Goal: Information Seeking & Learning: Understand process/instructions

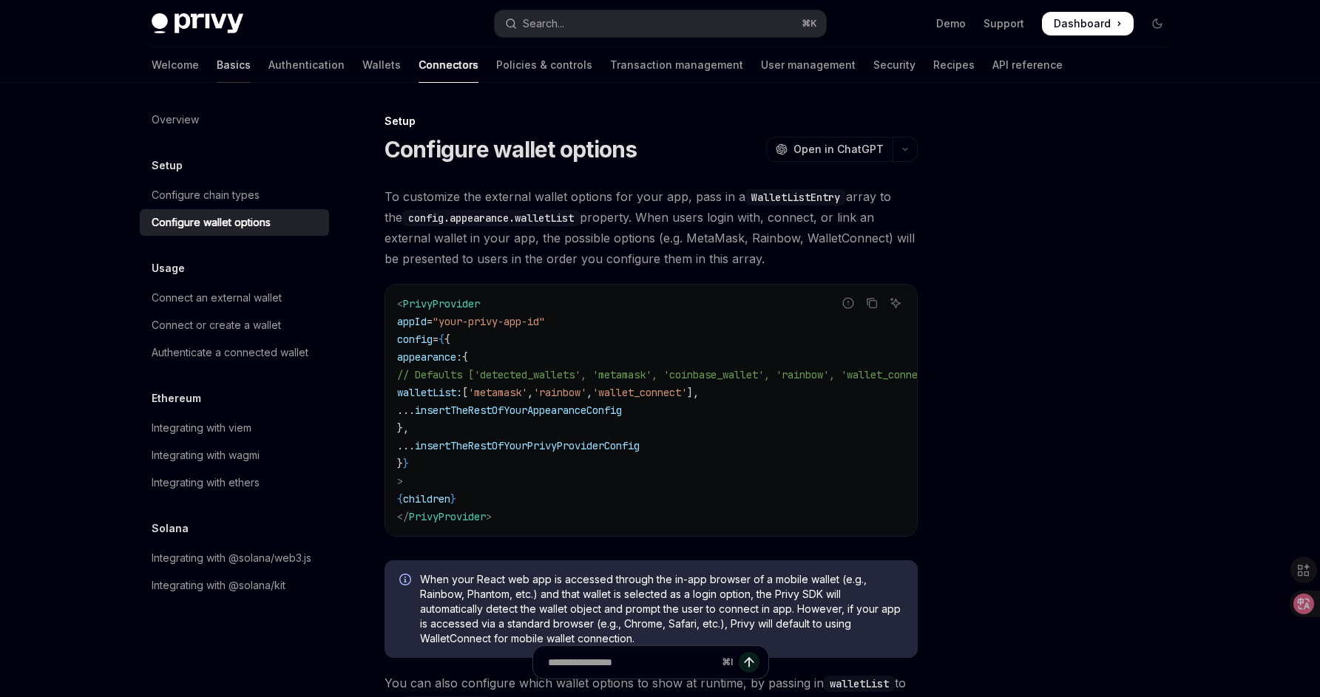
click at [217, 61] on link "Basics" at bounding box center [234, 64] width 34 height 35
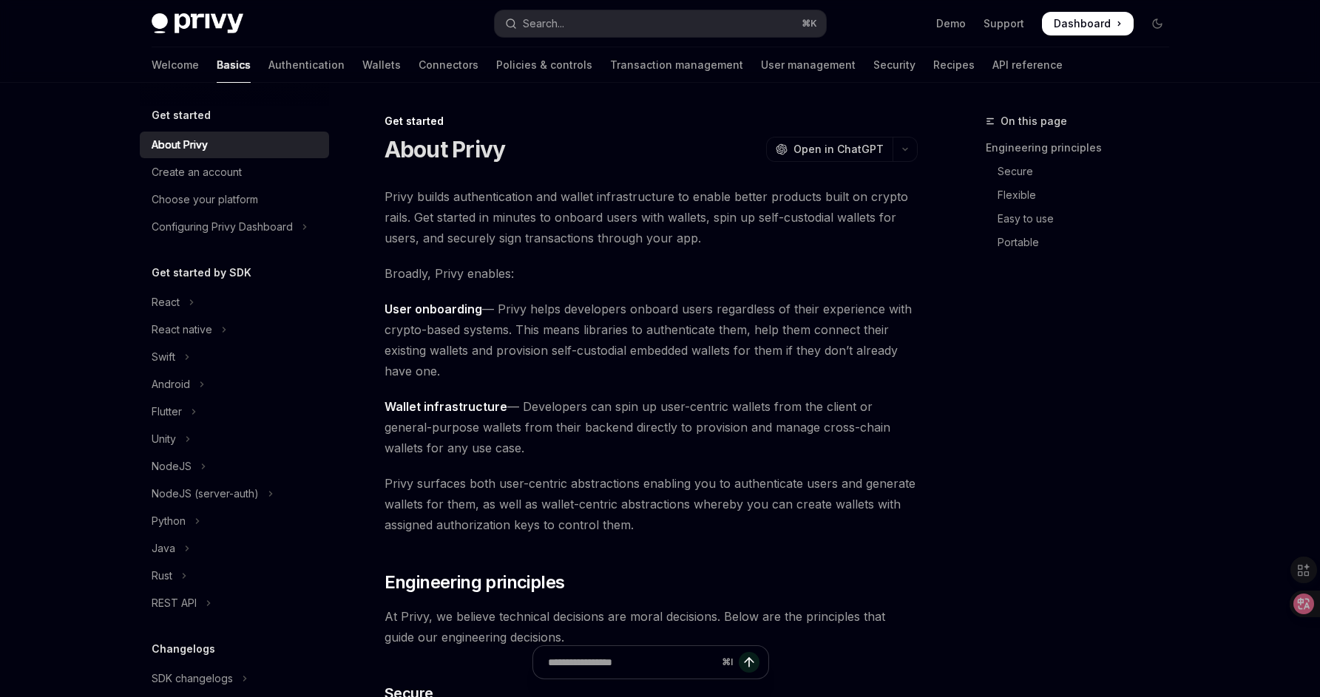
type textarea "*"
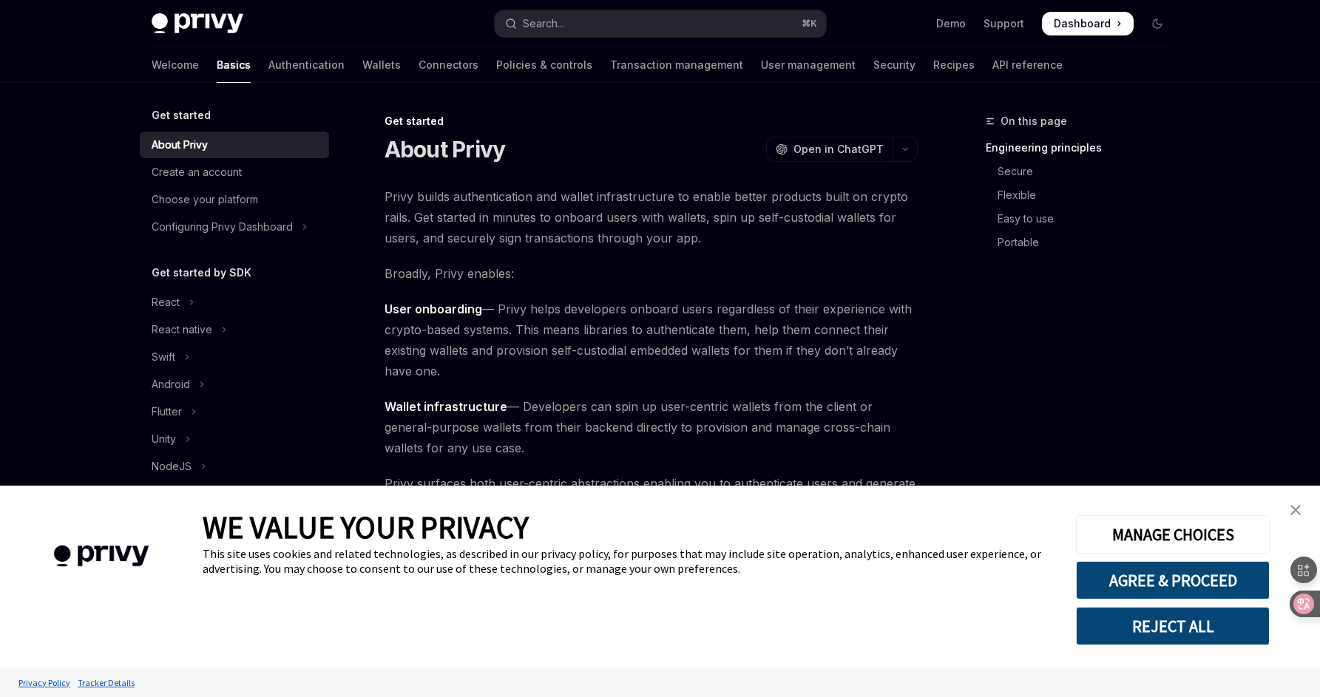
click at [1181, 623] on button "REJECT ALL" at bounding box center [1173, 626] width 194 height 38
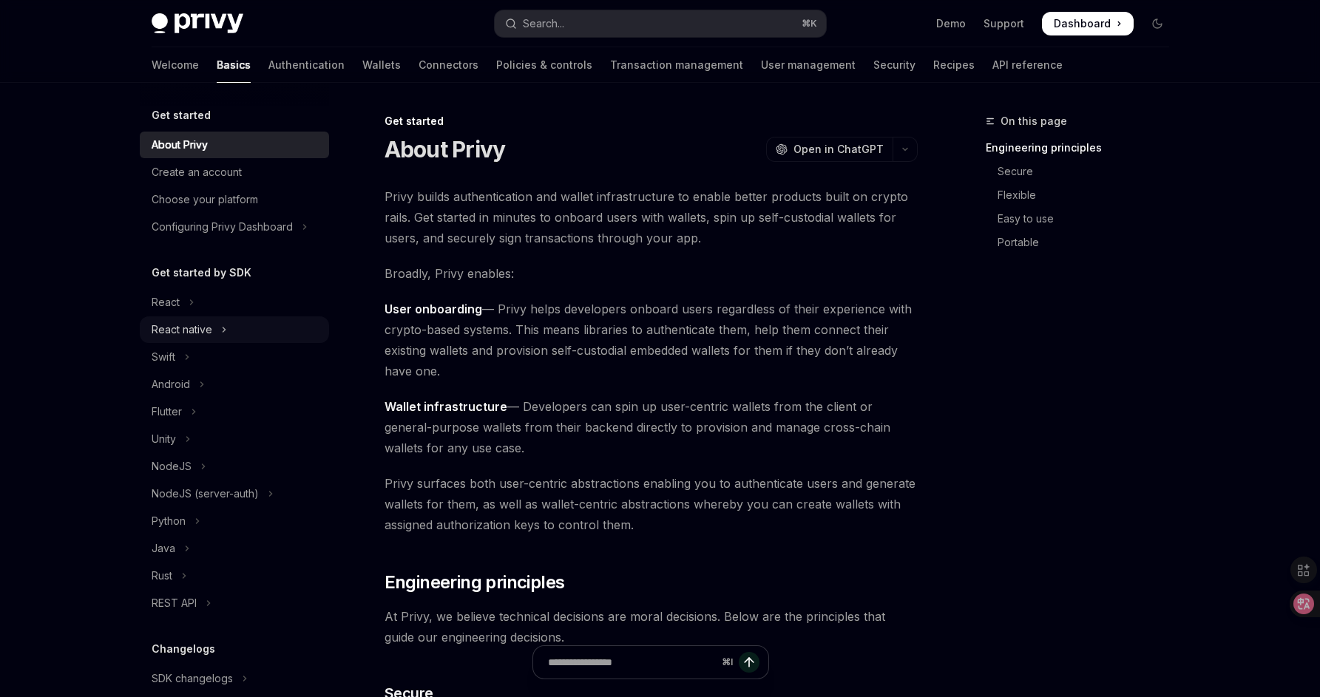
click at [190, 338] on div "React native" at bounding box center [182, 330] width 61 height 18
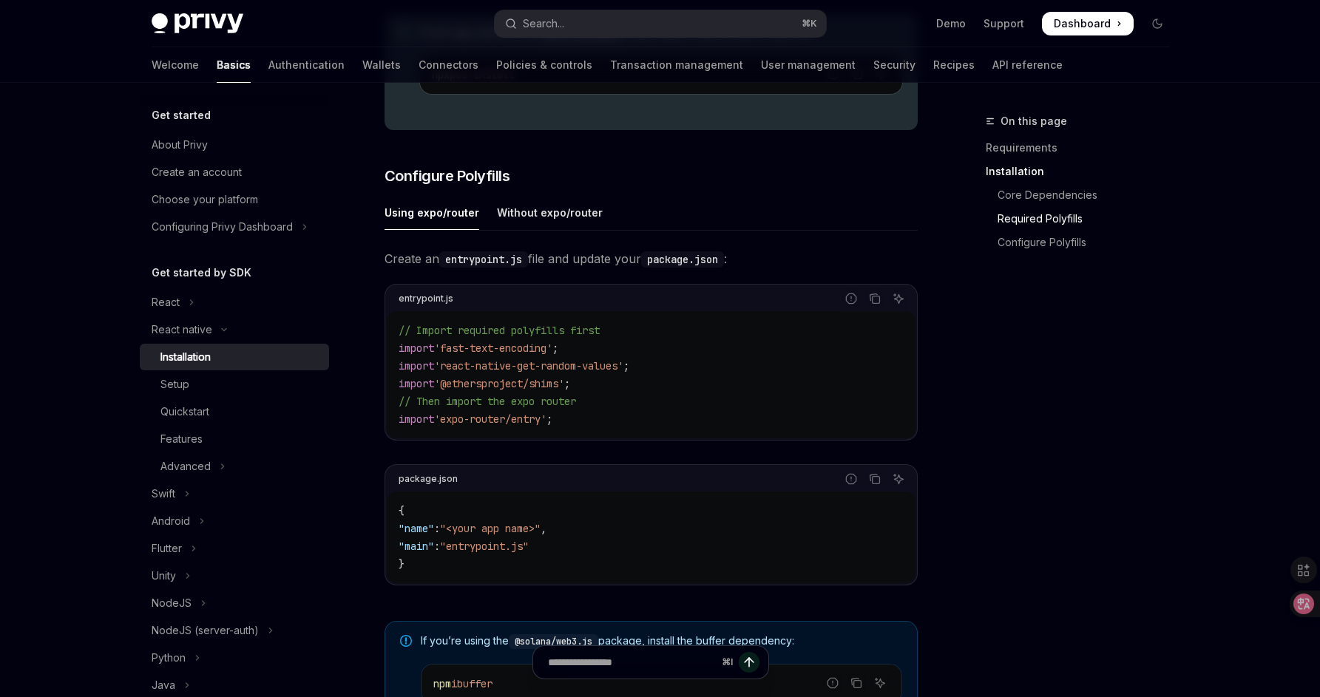
scroll to position [598, 0]
click at [402, 217] on div "Using expo/router" at bounding box center [432, 211] width 95 height 35
type textarea "*"
click at [601, 390] on code "// Import required polyfills first import 'fast-text-encoding' ; import 'react-…" at bounding box center [651, 373] width 505 height 106
click at [498, 558] on code "{ "name" : "<your app name>" , "main" : "entrypoint.js" }" at bounding box center [651, 536] width 505 height 71
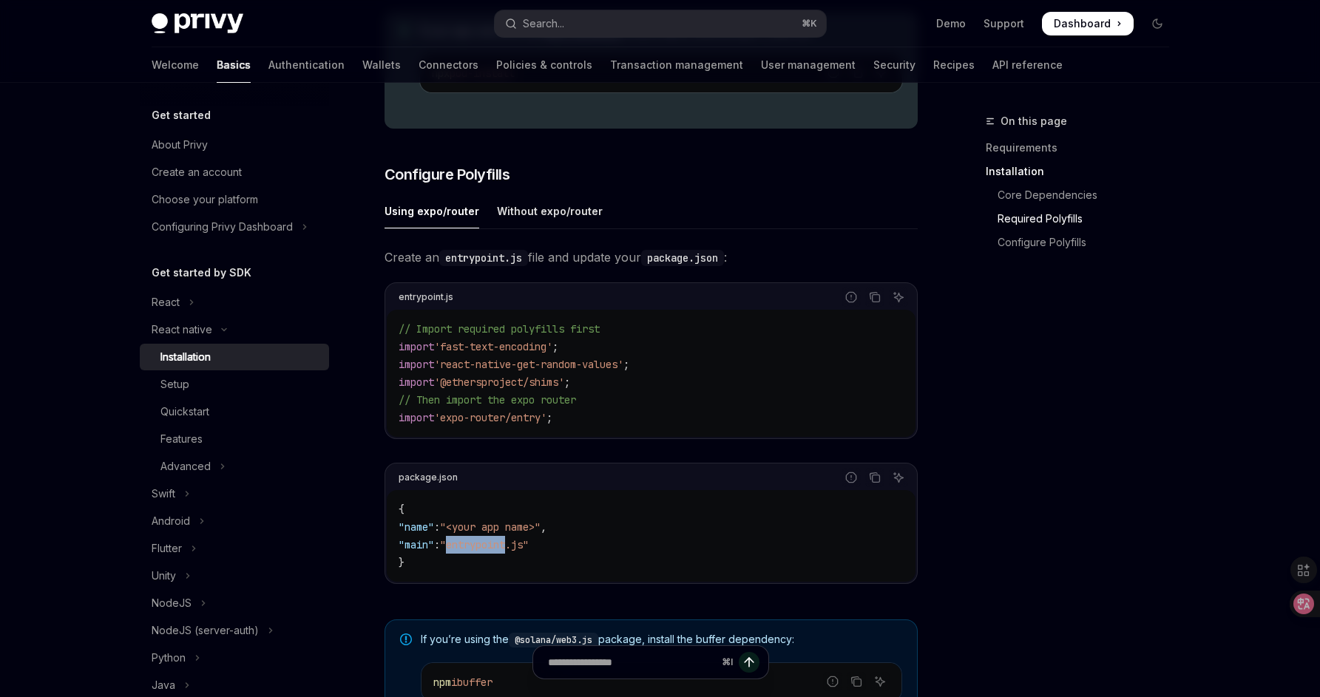
click at [498, 558] on code "{ "name" : "<your app name>" , "main" : "entrypoint.js" }" at bounding box center [651, 536] width 505 height 71
copy span "entrypoint"
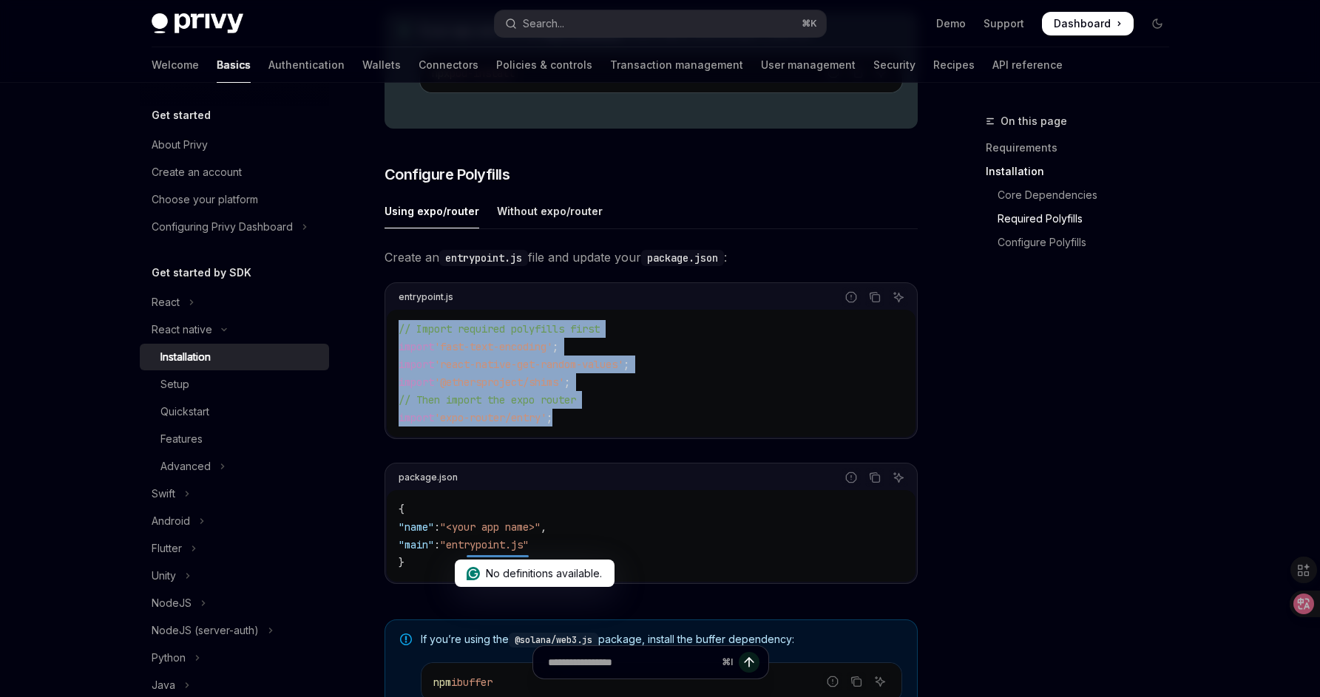
drag, startPoint x: 584, startPoint y: 427, endPoint x: 378, endPoint y: 334, distance: 226.1
click at [378, 334] on div "React native Installation OpenAI Open in ChatGPT OpenAI Open in ChatGPT ​ Requi…" at bounding box center [512, 337] width 816 height 1644
copy code "// Import required polyfills first import 'fast-text-encoding' ; import 'react-…"
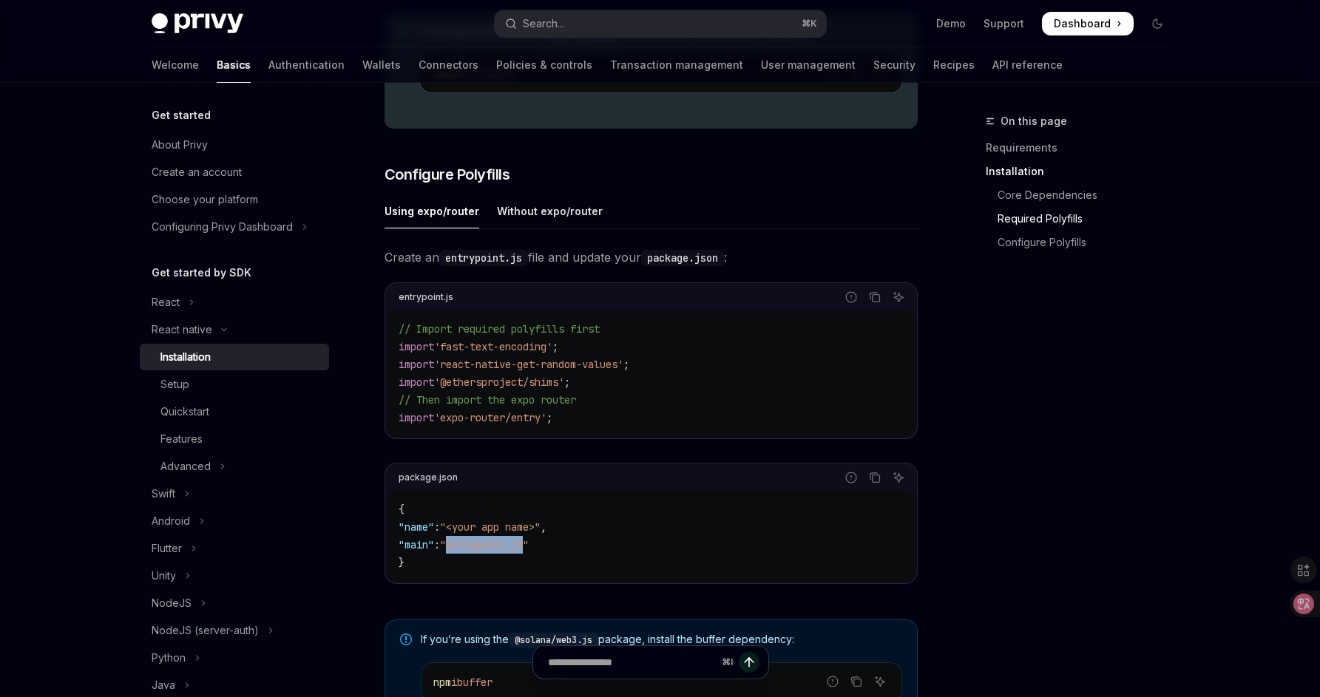
drag, startPoint x: 467, startPoint y: 551, endPoint x: 547, endPoint y: 551, distance: 79.9
click at [529, 551] on span ""entrypoint.js"" at bounding box center [484, 544] width 89 height 13
copy span "entrypoint.js"
click at [715, 228] on ul "Using expo/router Without expo/router" at bounding box center [651, 211] width 533 height 35
